Goal: Information Seeking & Learning: Learn about a topic

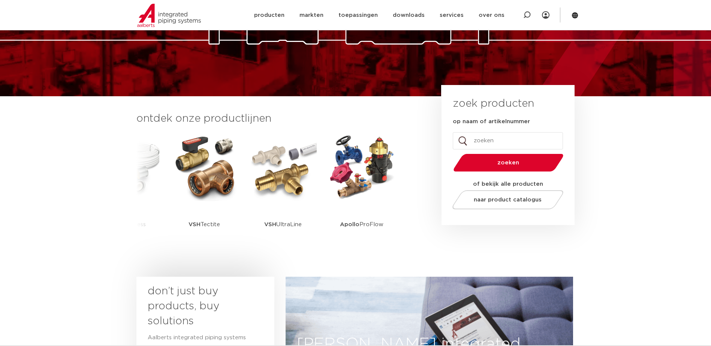
scroll to position [112, 0]
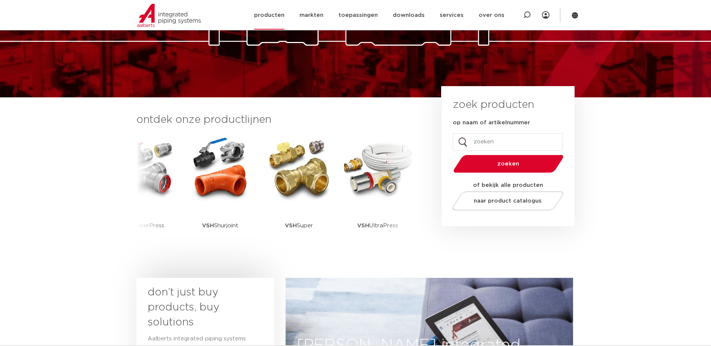
click at [279, 16] on link "producten" at bounding box center [269, 15] width 30 height 29
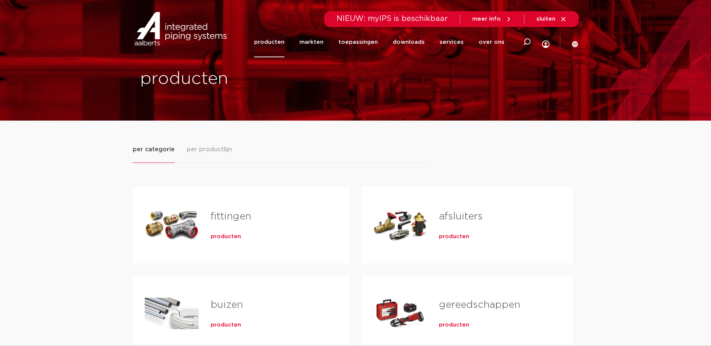
click at [429, 228] on div "afsluiters producten" at bounding box center [493, 225] width 133 height 52
click at [454, 215] on link "afsluiters" at bounding box center [461, 217] width 44 height 10
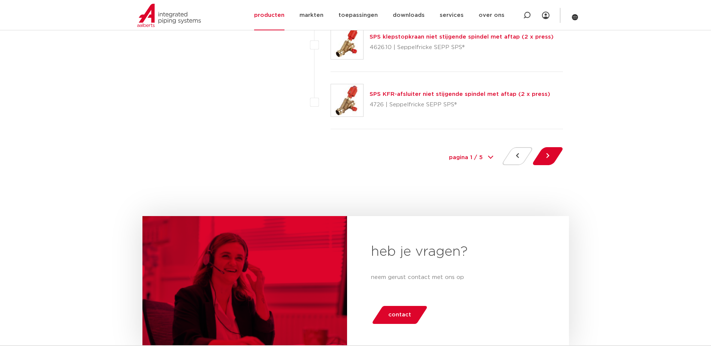
scroll to position [3483, 0]
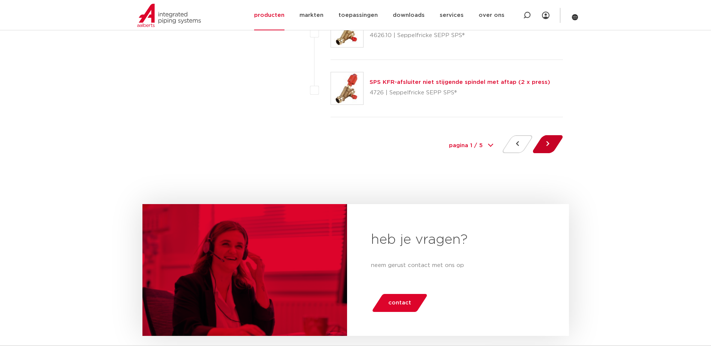
click at [546, 148] on button at bounding box center [547, 144] width 21 height 18
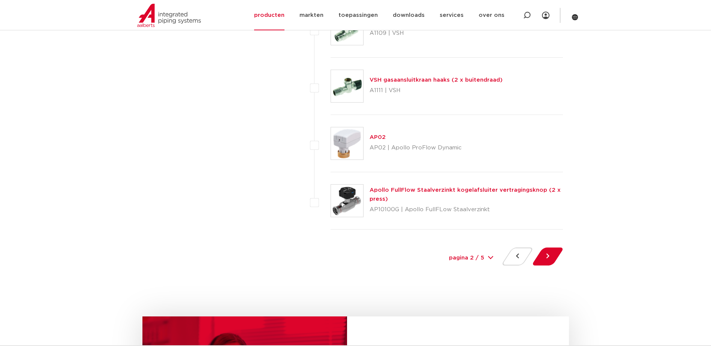
scroll to position [3409, 0]
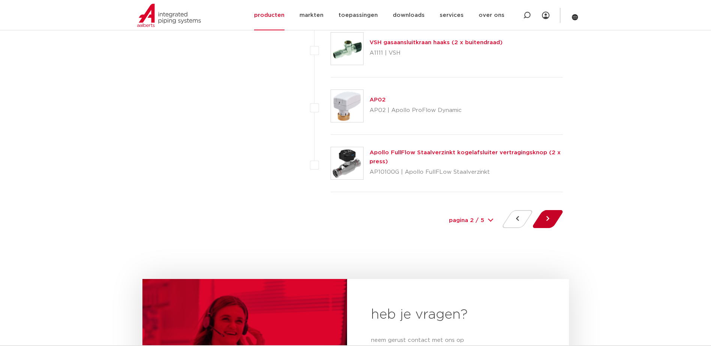
click at [545, 220] on button at bounding box center [547, 219] width 21 height 18
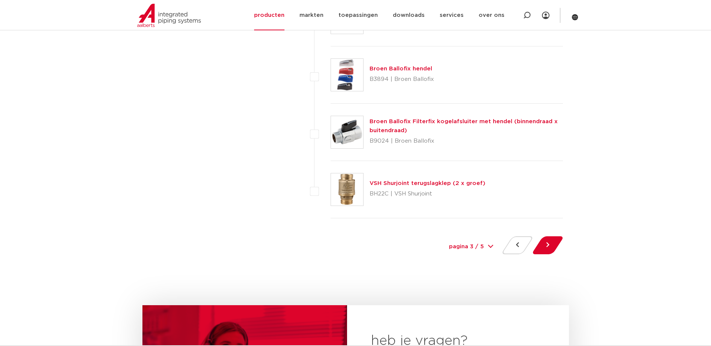
scroll to position [3409, 0]
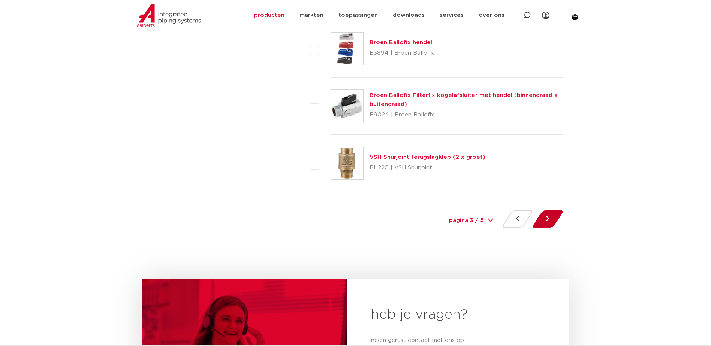
click at [544, 222] on button at bounding box center [547, 219] width 21 height 18
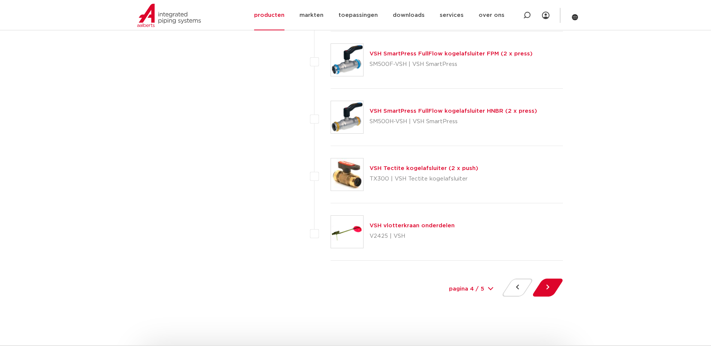
scroll to position [3371, 0]
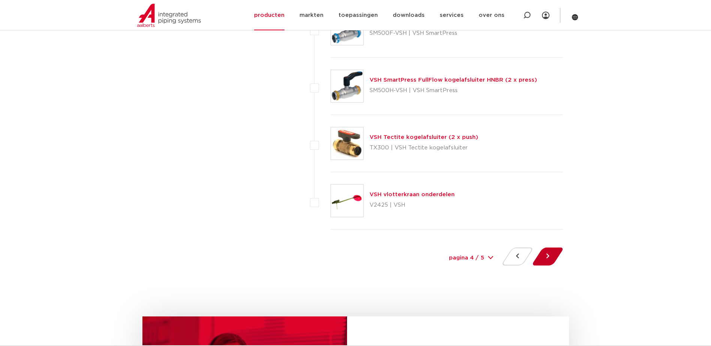
click at [547, 260] on button at bounding box center [547, 257] width 21 height 18
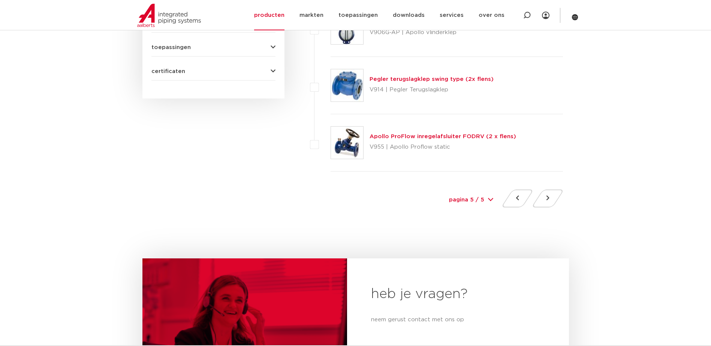
scroll to position [449, 0]
click at [518, 199] on button at bounding box center [516, 198] width 21 height 18
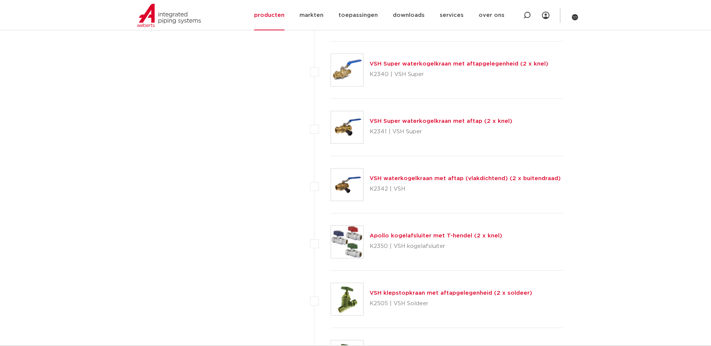
scroll to position [637, 0]
click at [434, 234] on link "Apollo kogelafsluiter met T-hendel (2 x knel)" at bounding box center [435, 236] width 133 height 6
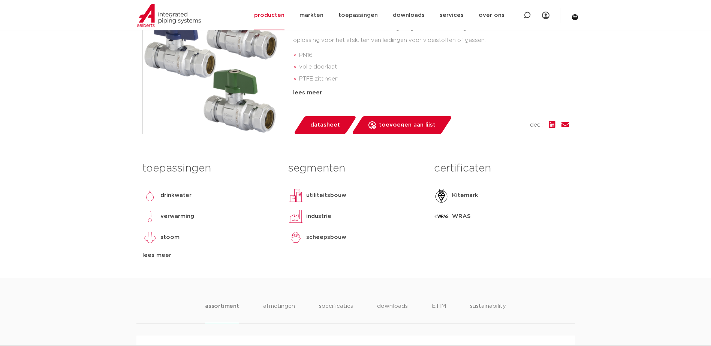
scroll to position [150, 0]
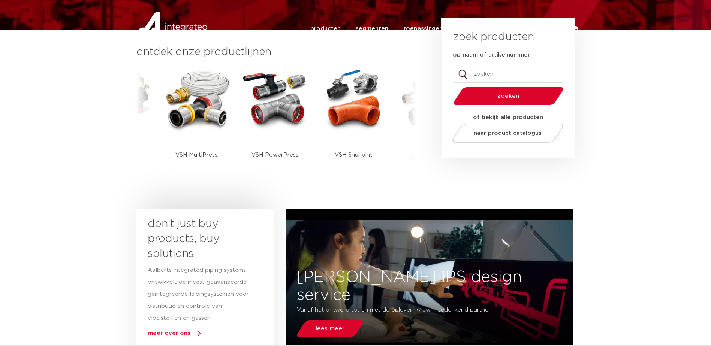
scroll to position [150, 0]
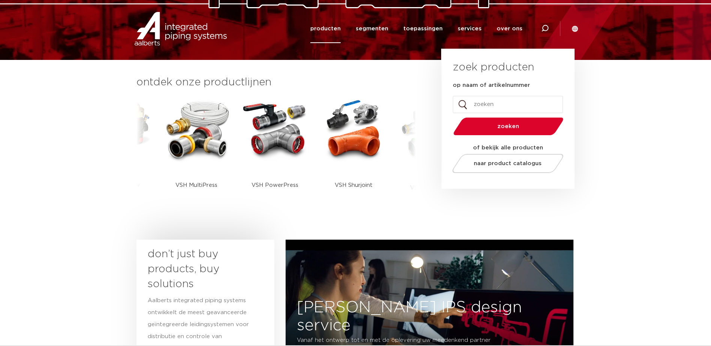
click at [327, 31] on link "producten" at bounding box center [325, 28] width 30 height 29
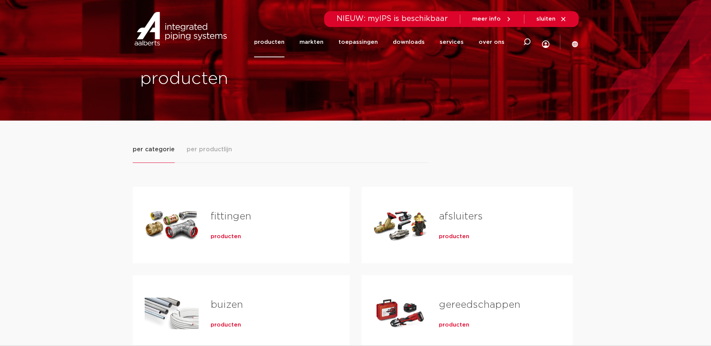
click at [436, 230] on div "afsluiters producten" at bounding box center [493, 225] width 133 height 52
click at [449, 214] on link "afsluiters" at bounding box center [461, 217] width 44 height 10
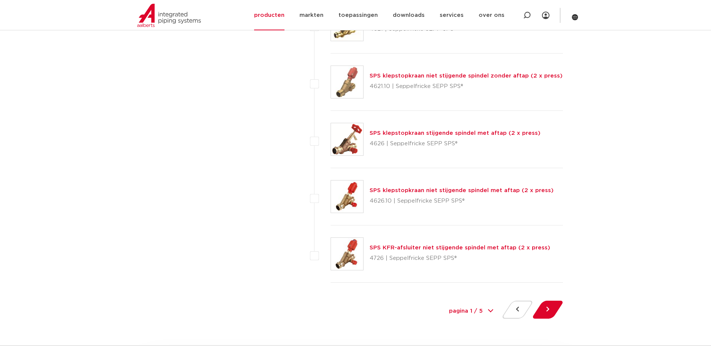
scroll to position [3334, 0]
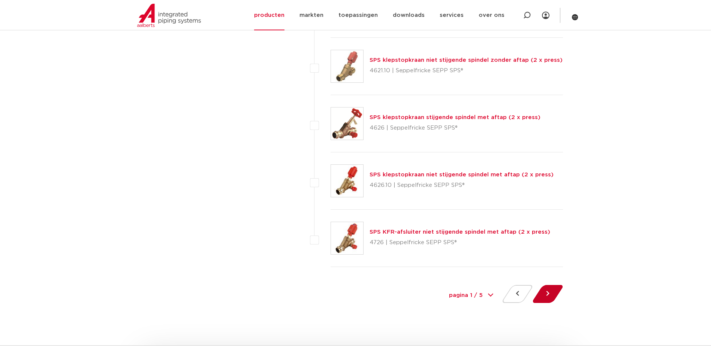
click at [544, 297] on button at bounding box center [547, 294] width 21 height 18
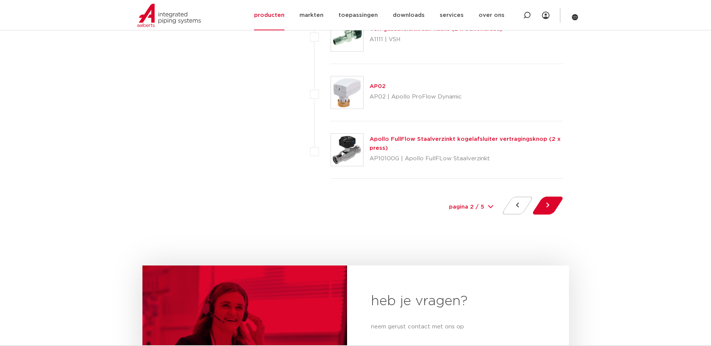
scroll to position [3446, 0]
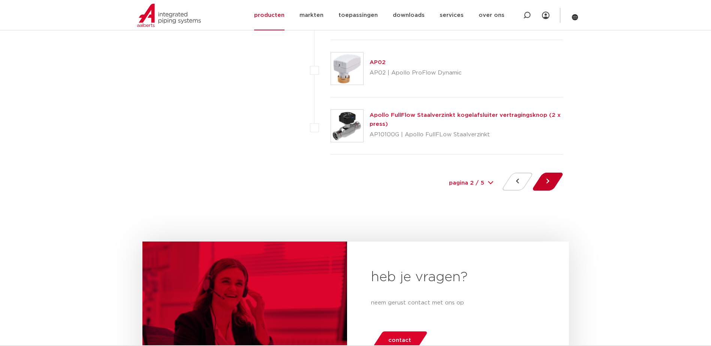
click at [544, 183] on button at bounding box center [547, 182] width 21 height 18
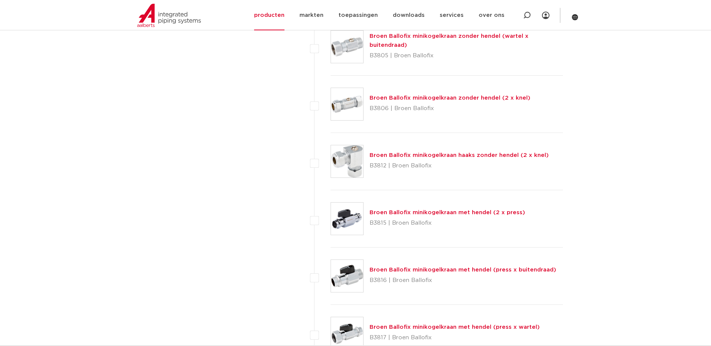
scroll to position [1910, 0]
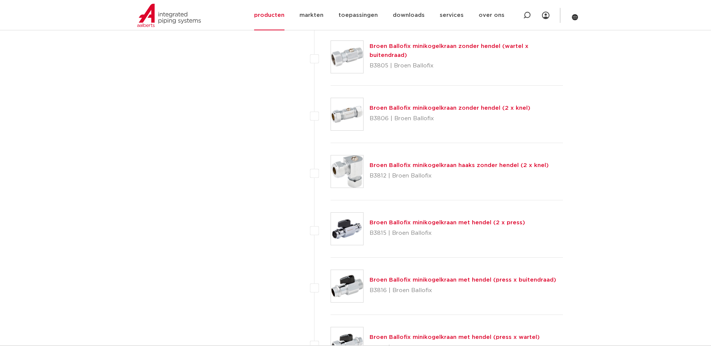
click at [400, 166] on link "Broen Ballofix minikogelkraan haaks zonder hendel (2 x knel)" at bounding box center [458, 166] width 179 height 6
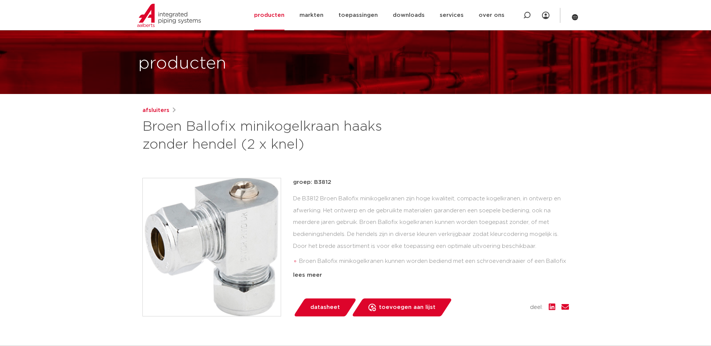
scroll to position [37, 0]
